Goal: Information Seeking & Learning: Find specific page/section

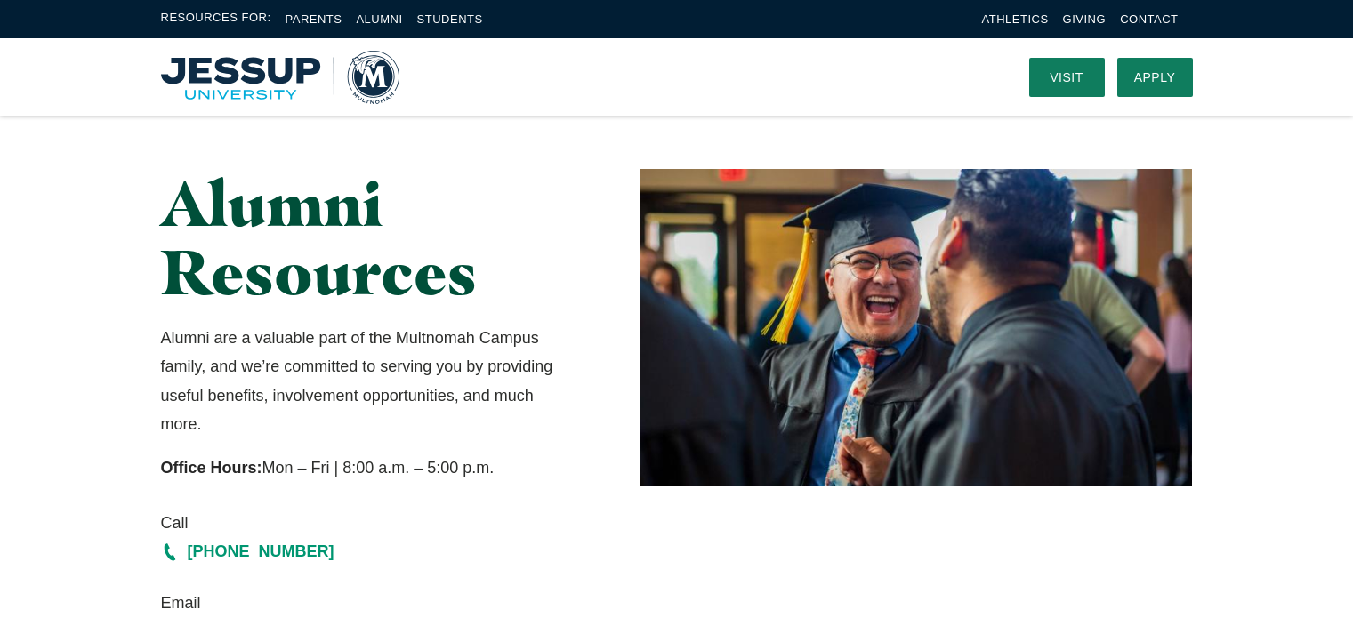
scroll to position [604, 0]
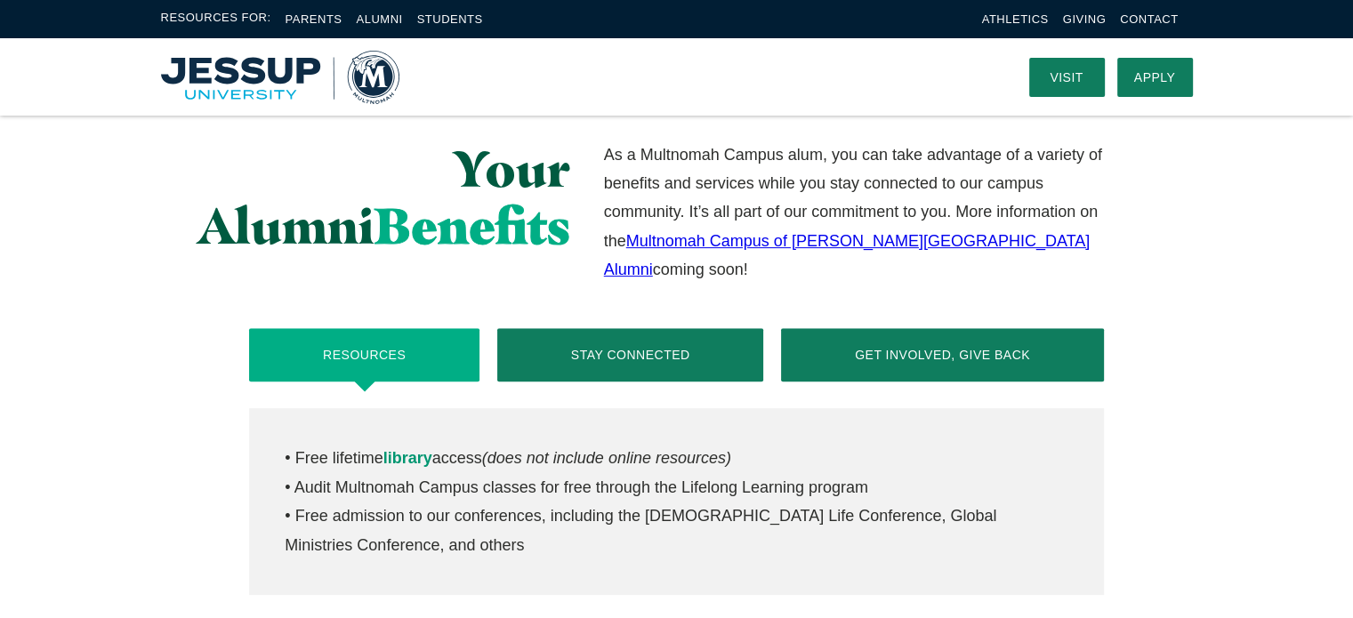
click at [836, 243] on link "Multnomah Campus of [PERSON_NAME][GEOGRAPHIC_DATA] Alumni" at bounding box center [847, 255] width 486 height 46
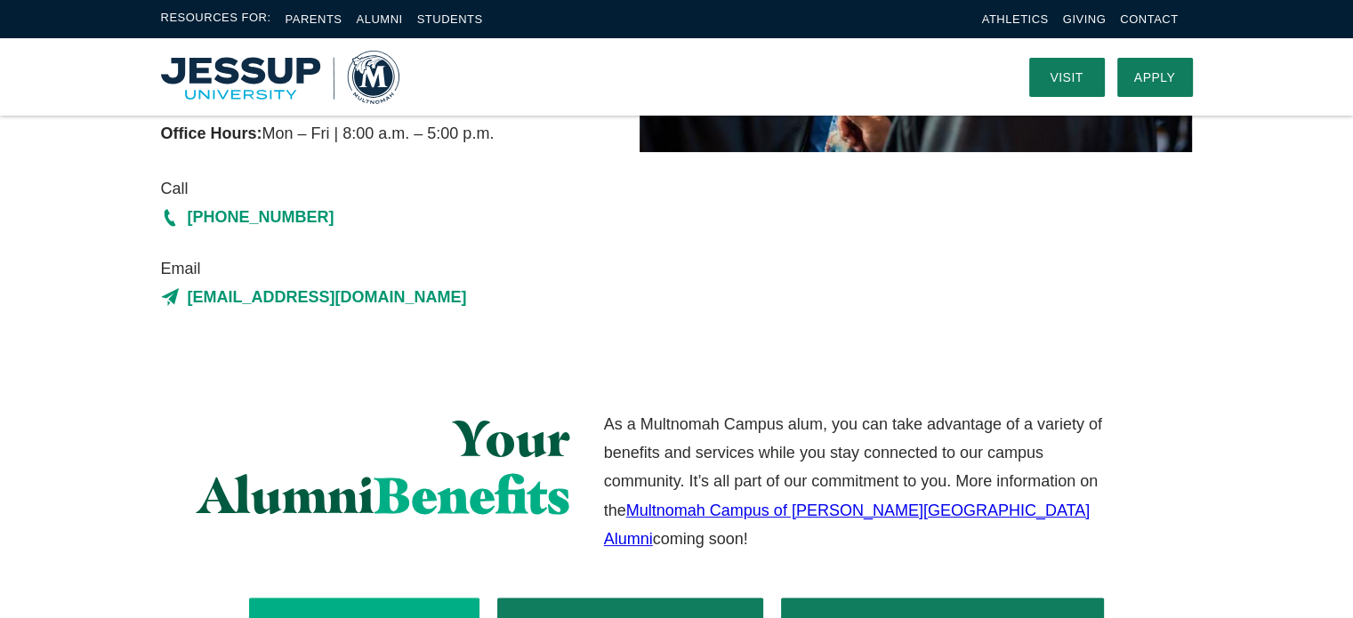
scroll to position [326, 0]
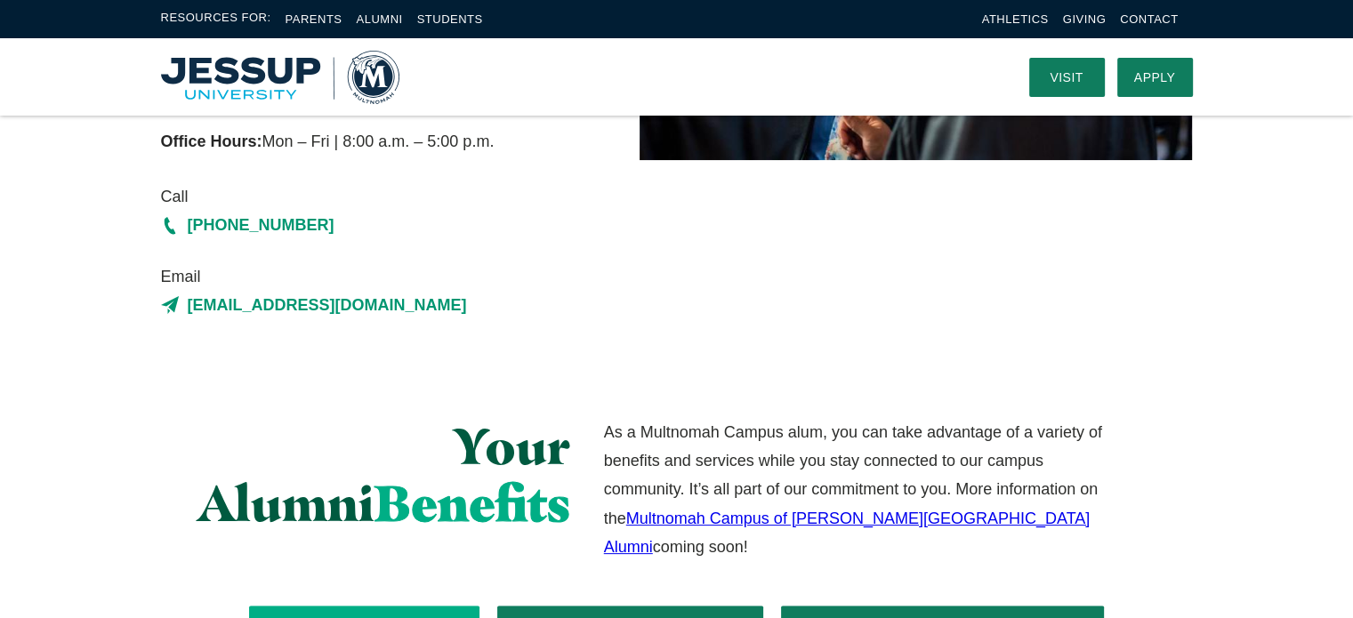
click at [381, 72] on img "Home" at bounding box center [280, 77] width 238 height 53
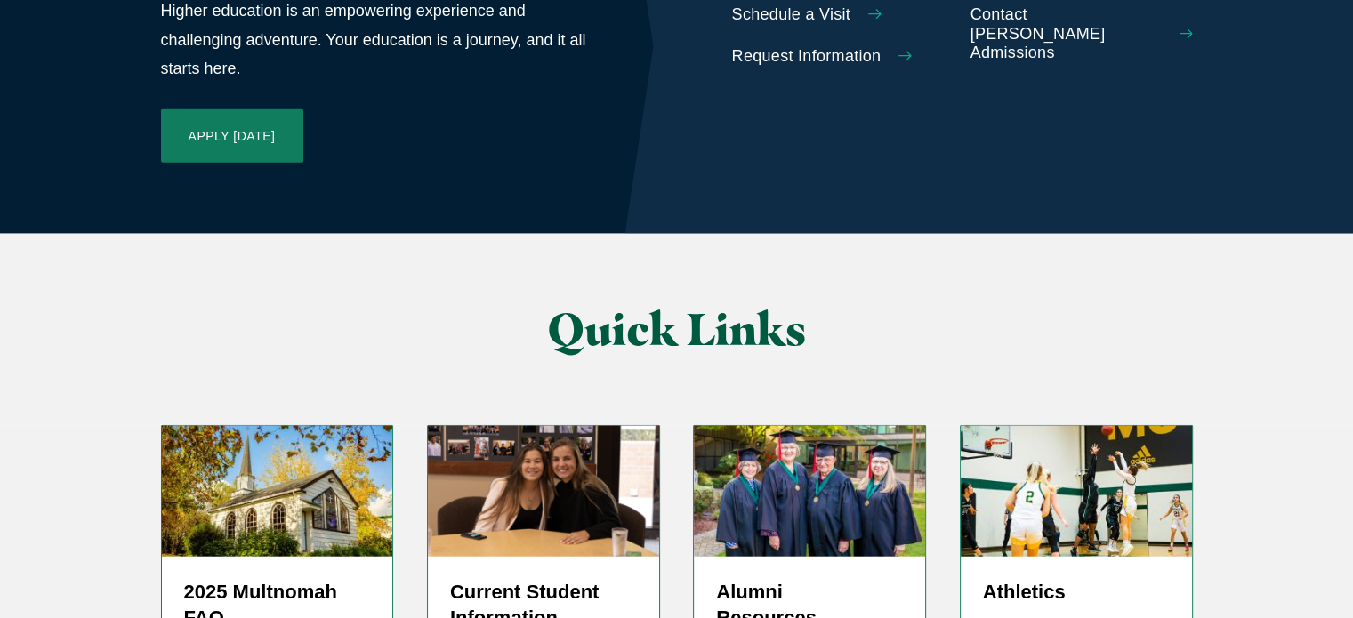
scroll to position [4198, 0]
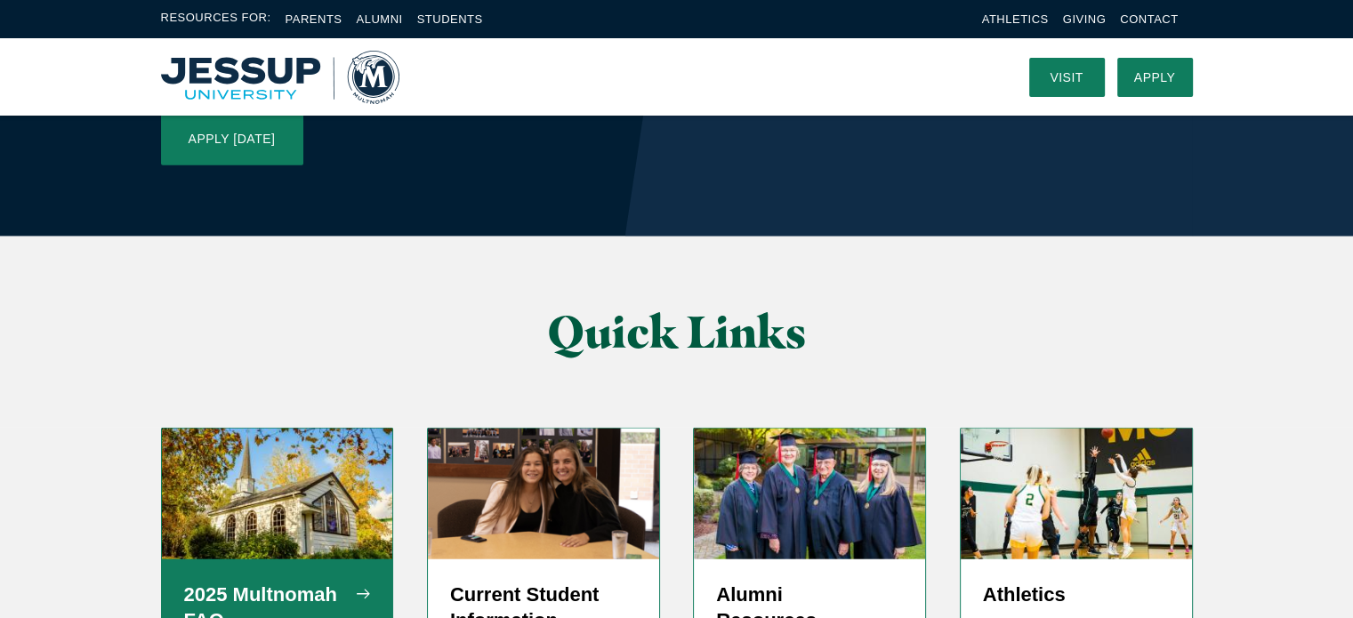
click at [210, 582] on h5 "2025 Multnomah FAQ" at bounding box center [277, 608] width 187 height 53
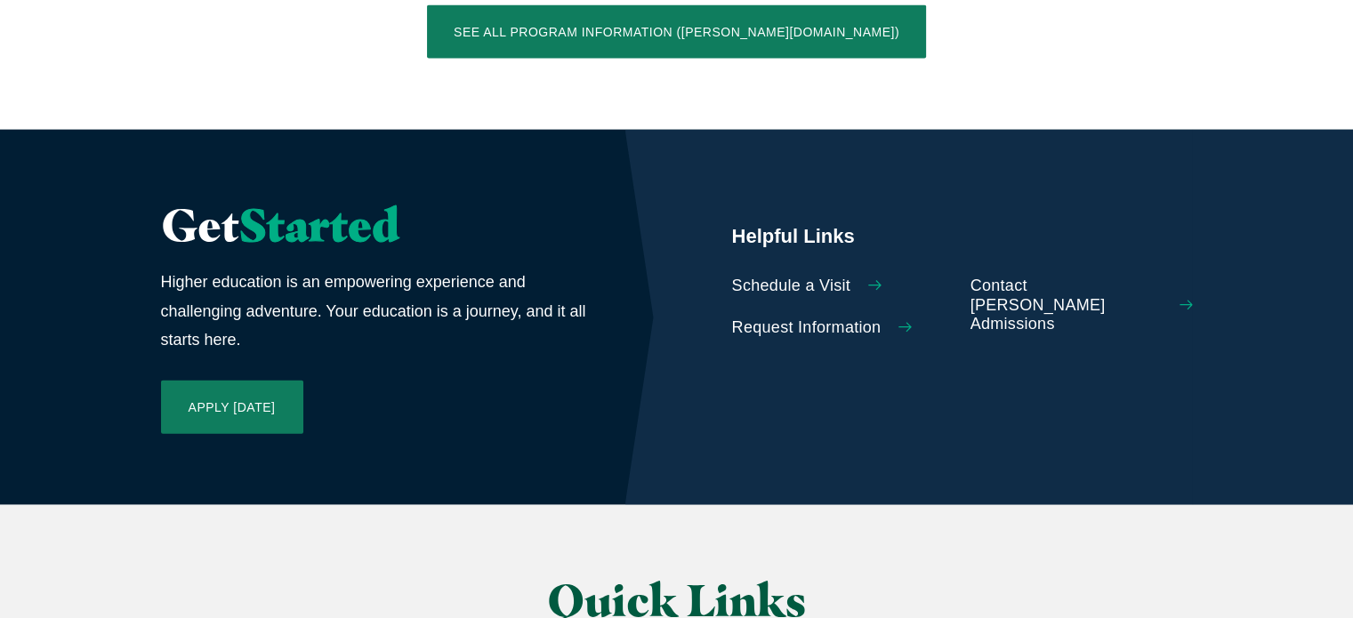
scroll to position [4424, 0]
